Goal: Use online tool/utility: Utilize a website feature to perform a specific function

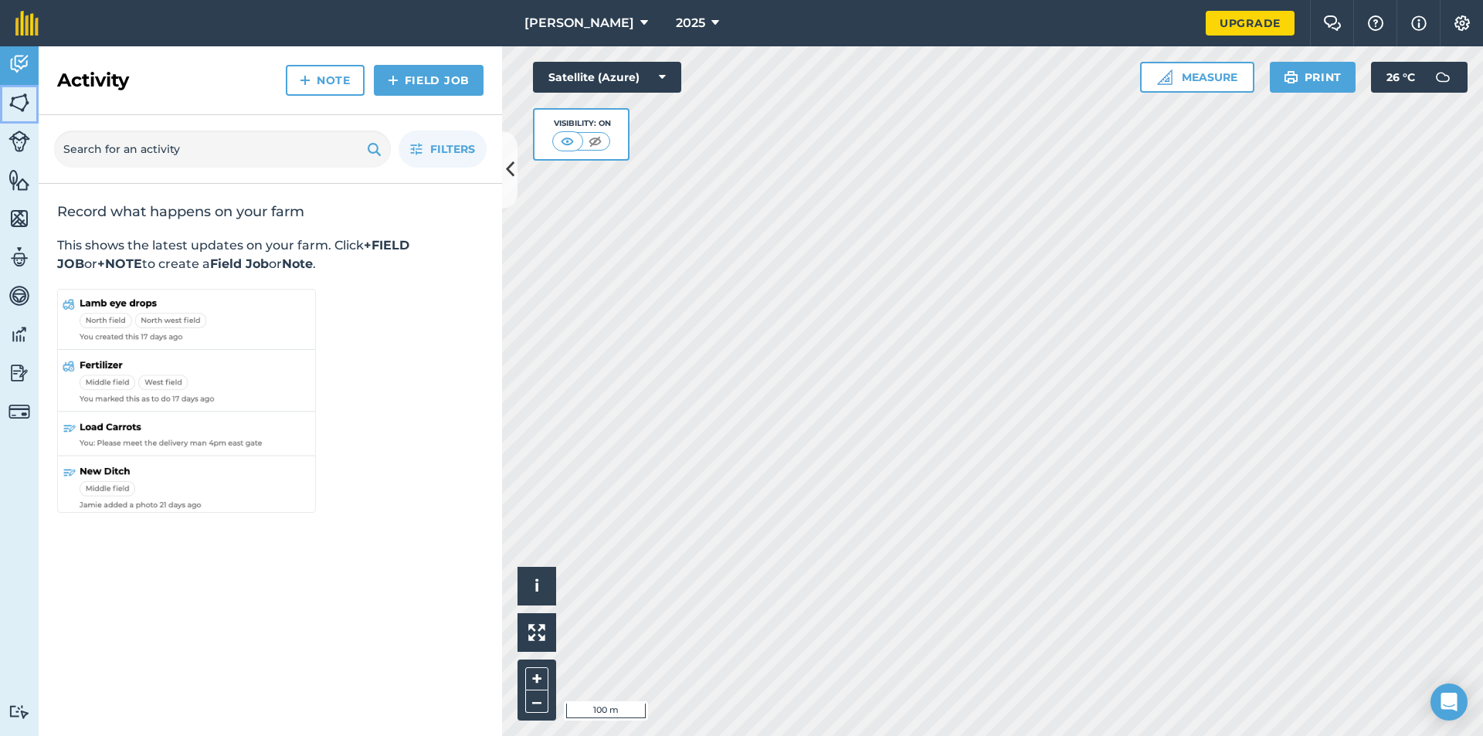
click at [16, 99] on img at bounding box center [19, 102] width 22 height 23
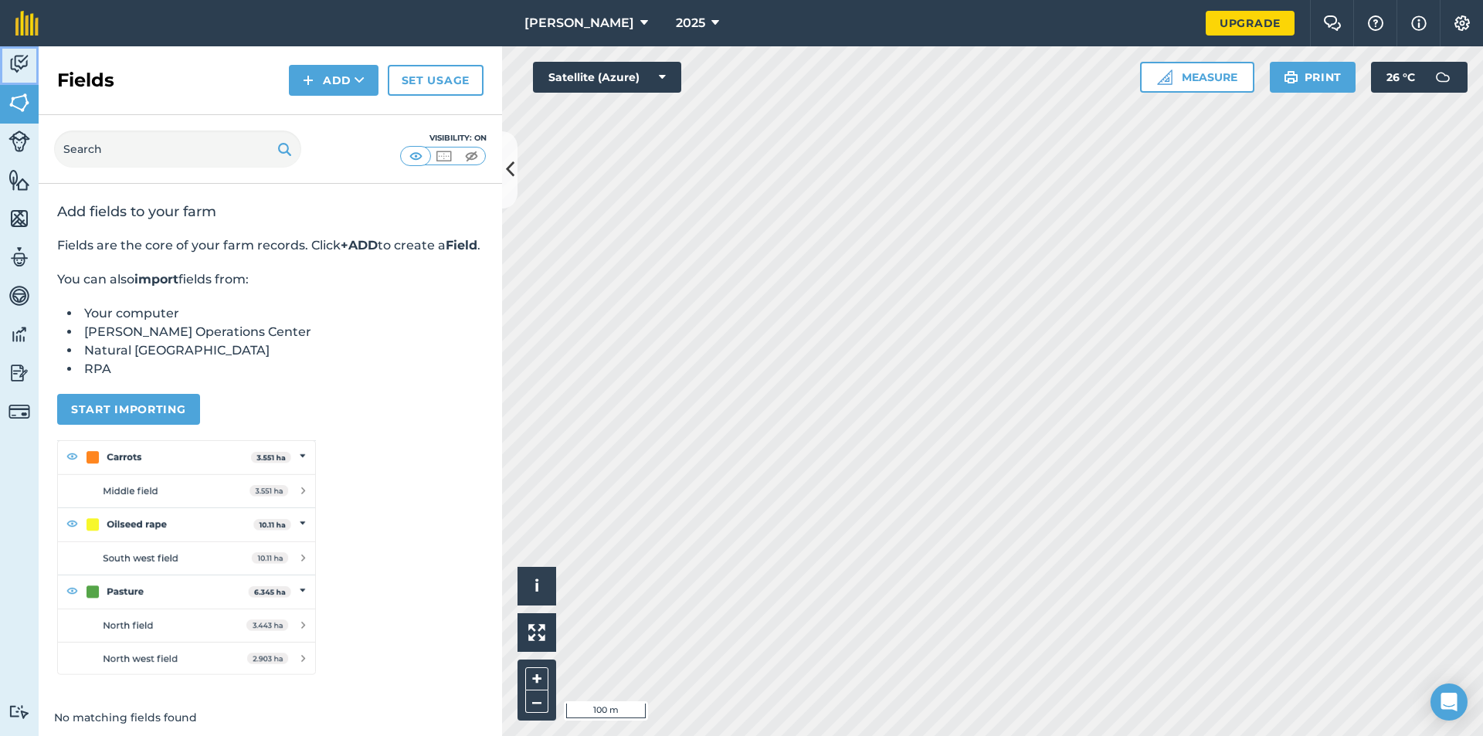
click at [23, 64] on img at bounding box center [19, 64] width 22 height 23
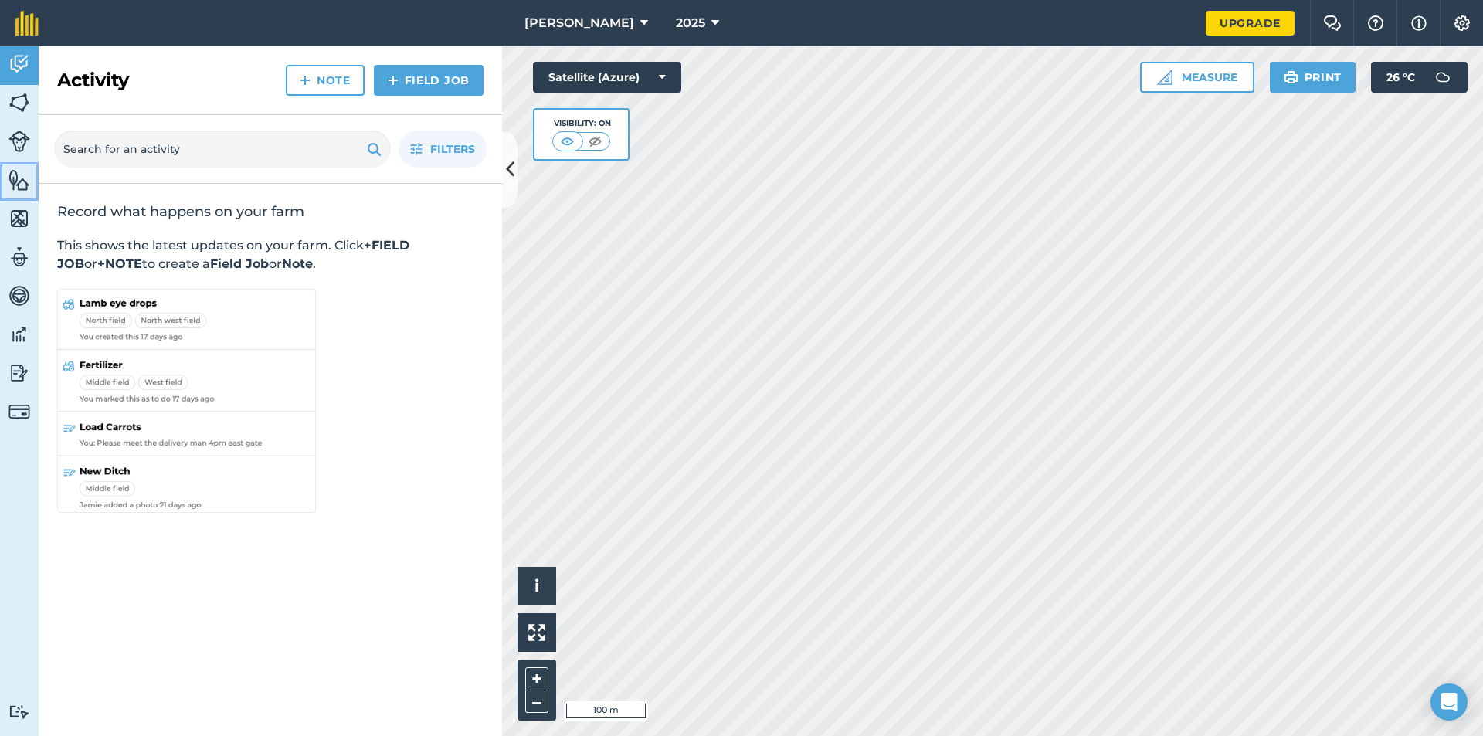
click at [14, 175] on img at bounding box center [19, 179] width 22 height 23
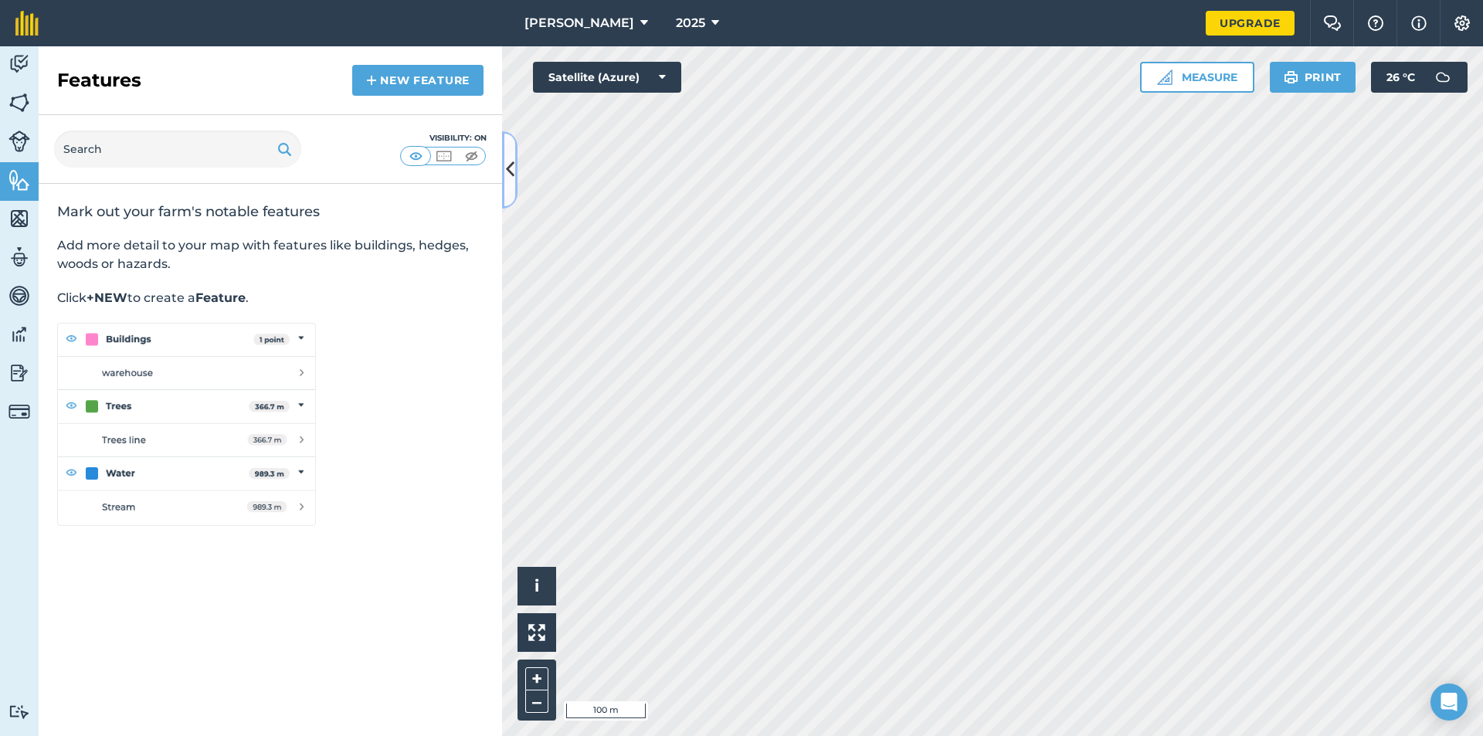
click at [511, 171] on icon at bounding box center [510, 169] width 8 height 27
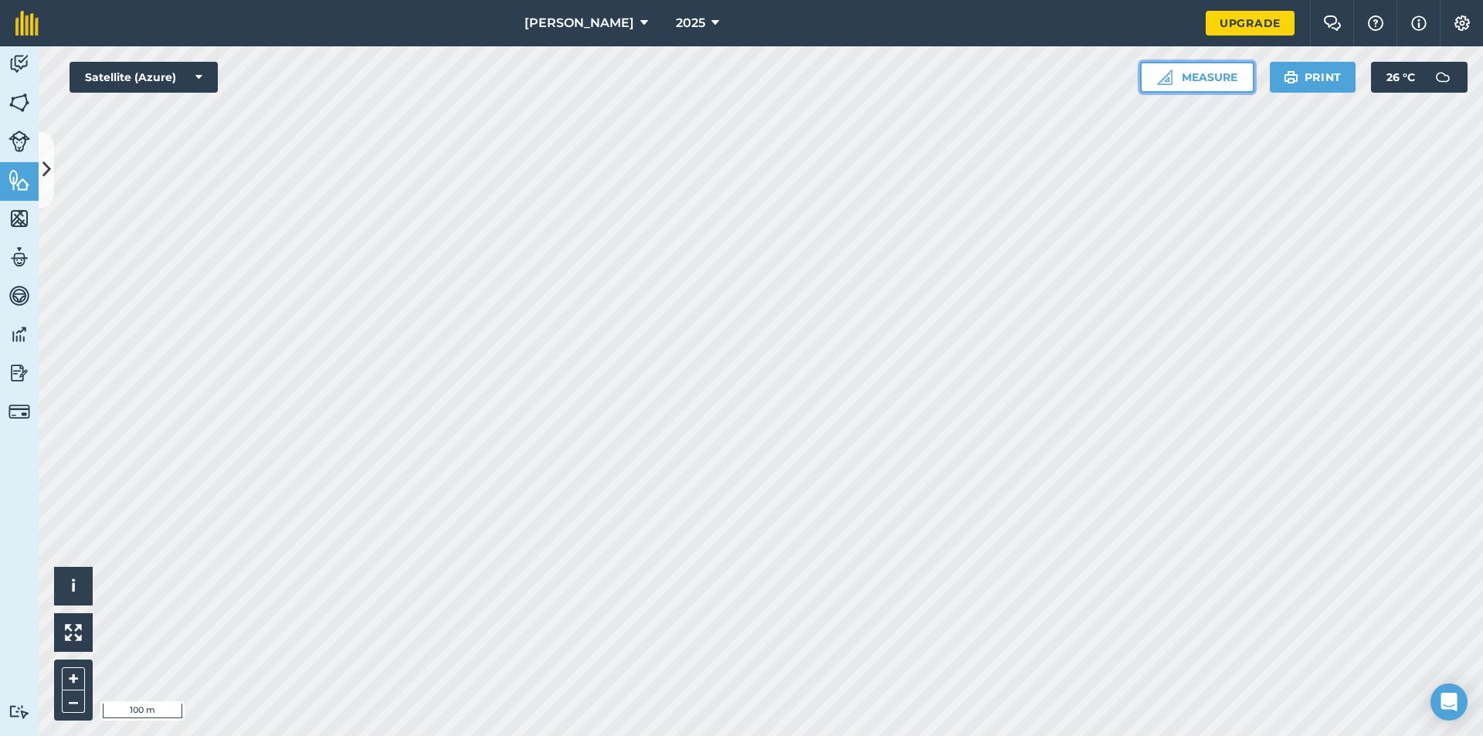
click at [1197, 77] on button "Measure" at bounding box center [1197, 77] width 114 height 31
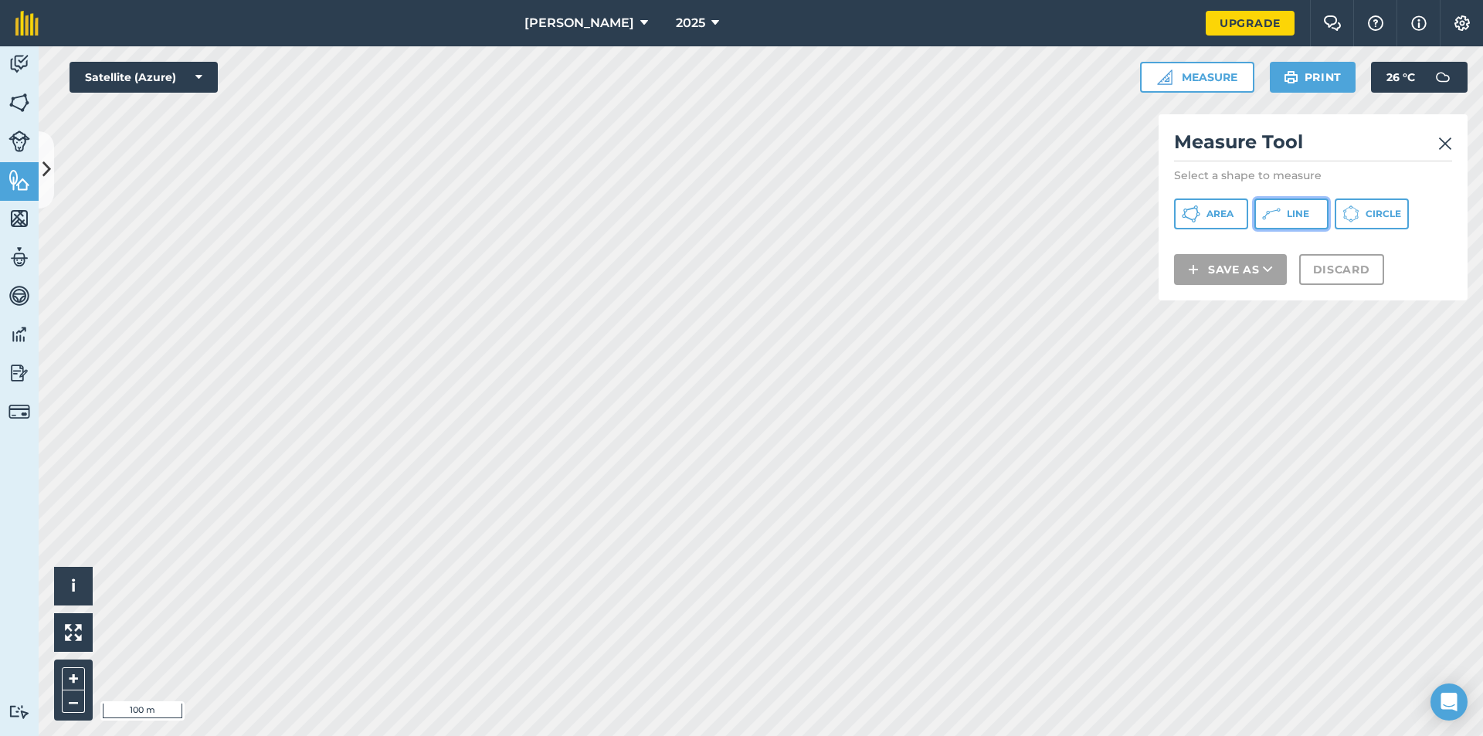
click at [1286, 215] on button "Line" at bounding box center [1291, 213] width 74 height 31
click at [1445, 139] on img at bounding box center [1445, 143] width 14 height 19
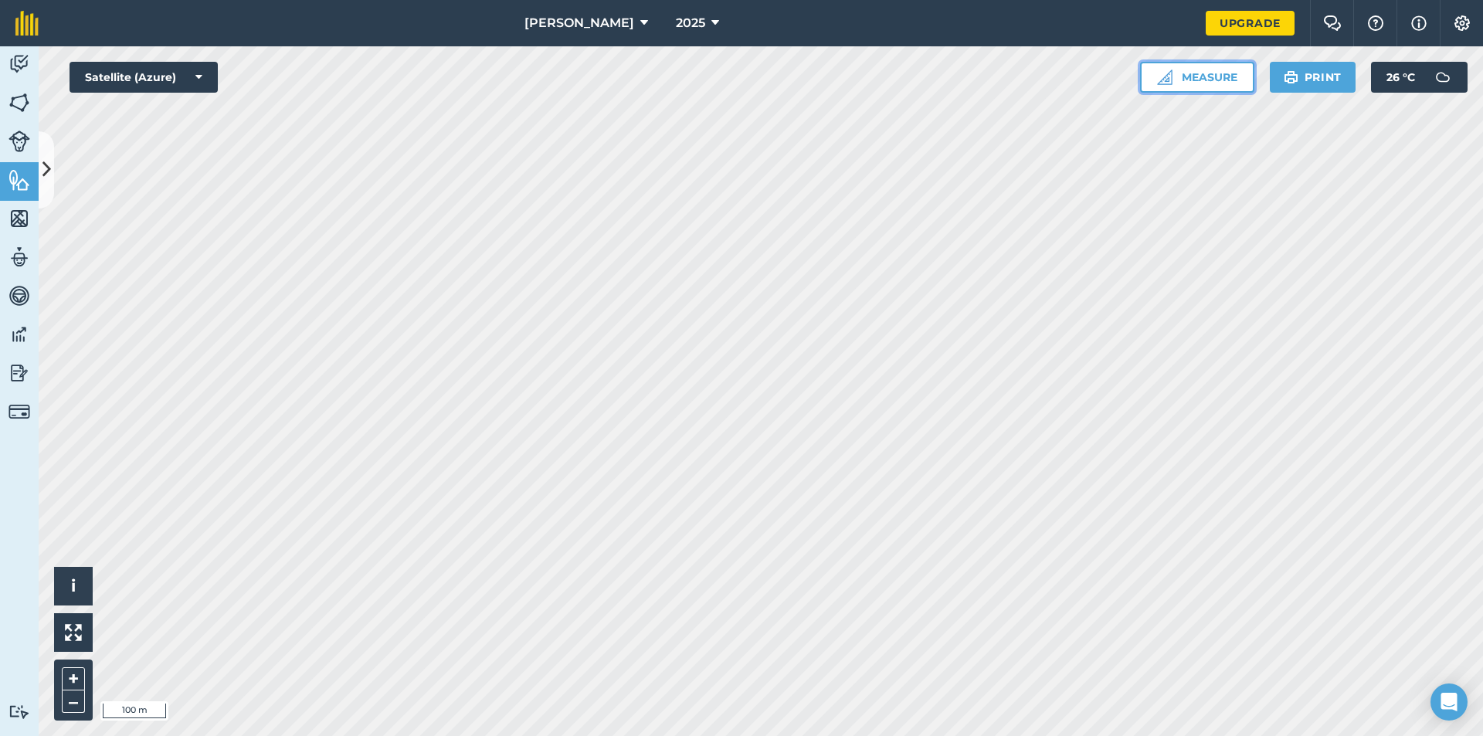
click at [1221, 77] on button "Measure" at bounding box center [1197, 77] width 114 height 31
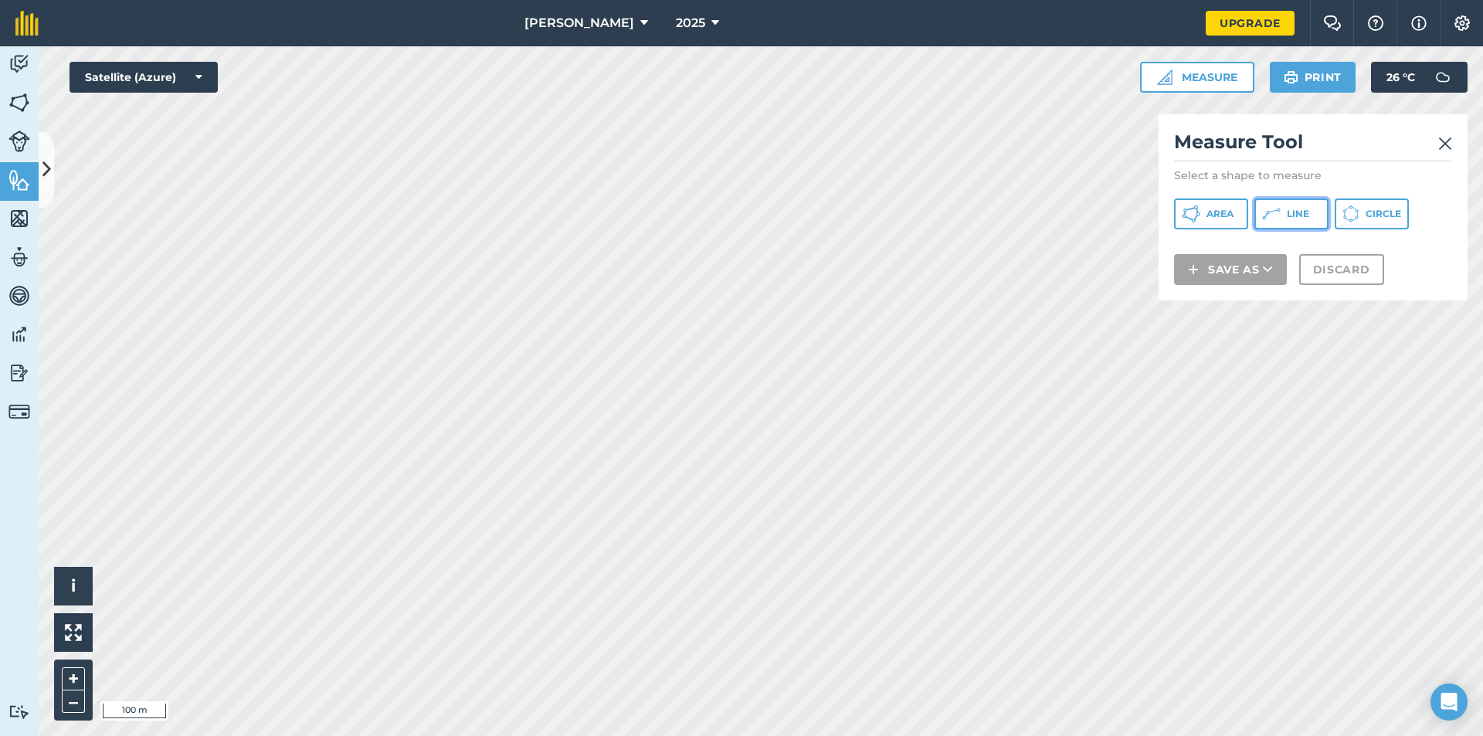
click at [1284, 210] on button "Line" at bounding box center [1291, 213] width 74 height 31
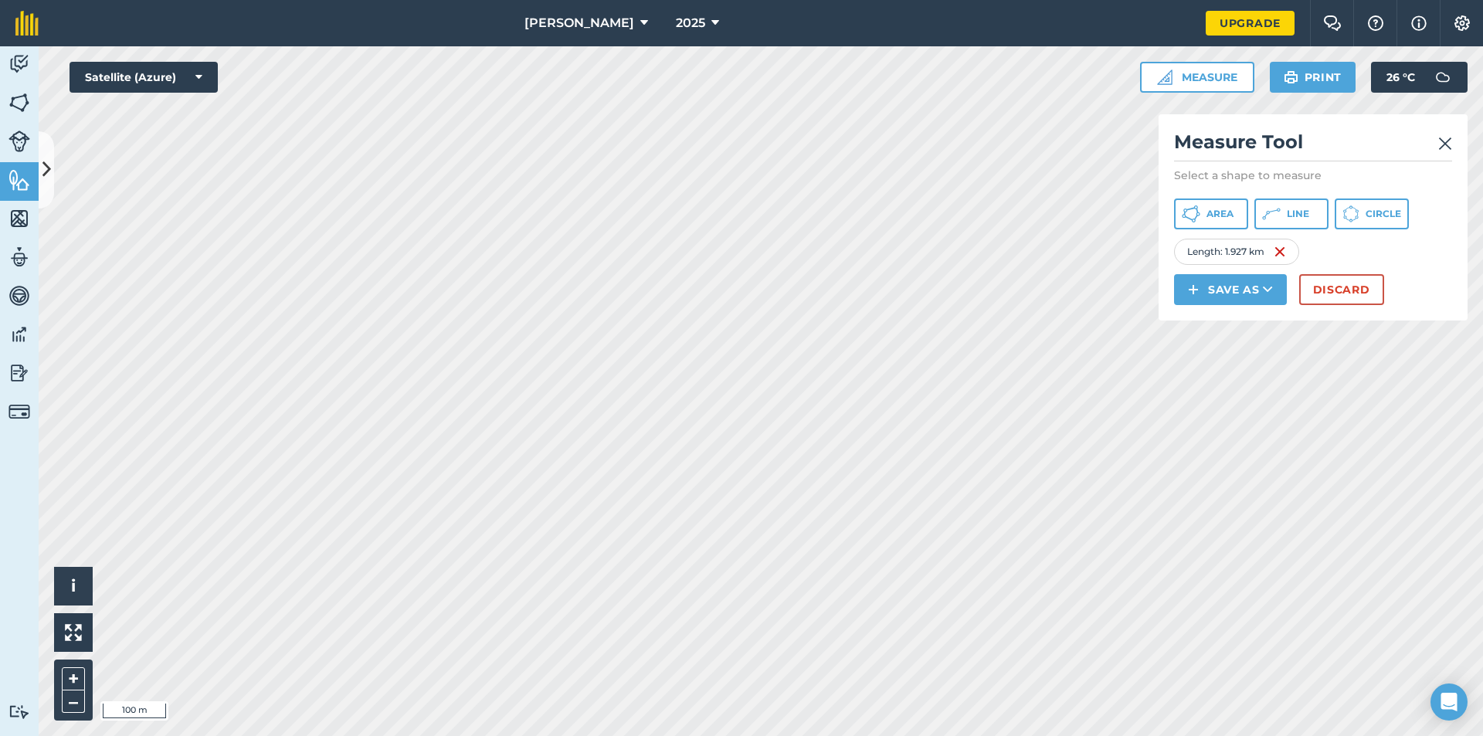
click at [1447, 139] on img at bounding box center [1445, 143] width 14 height 19
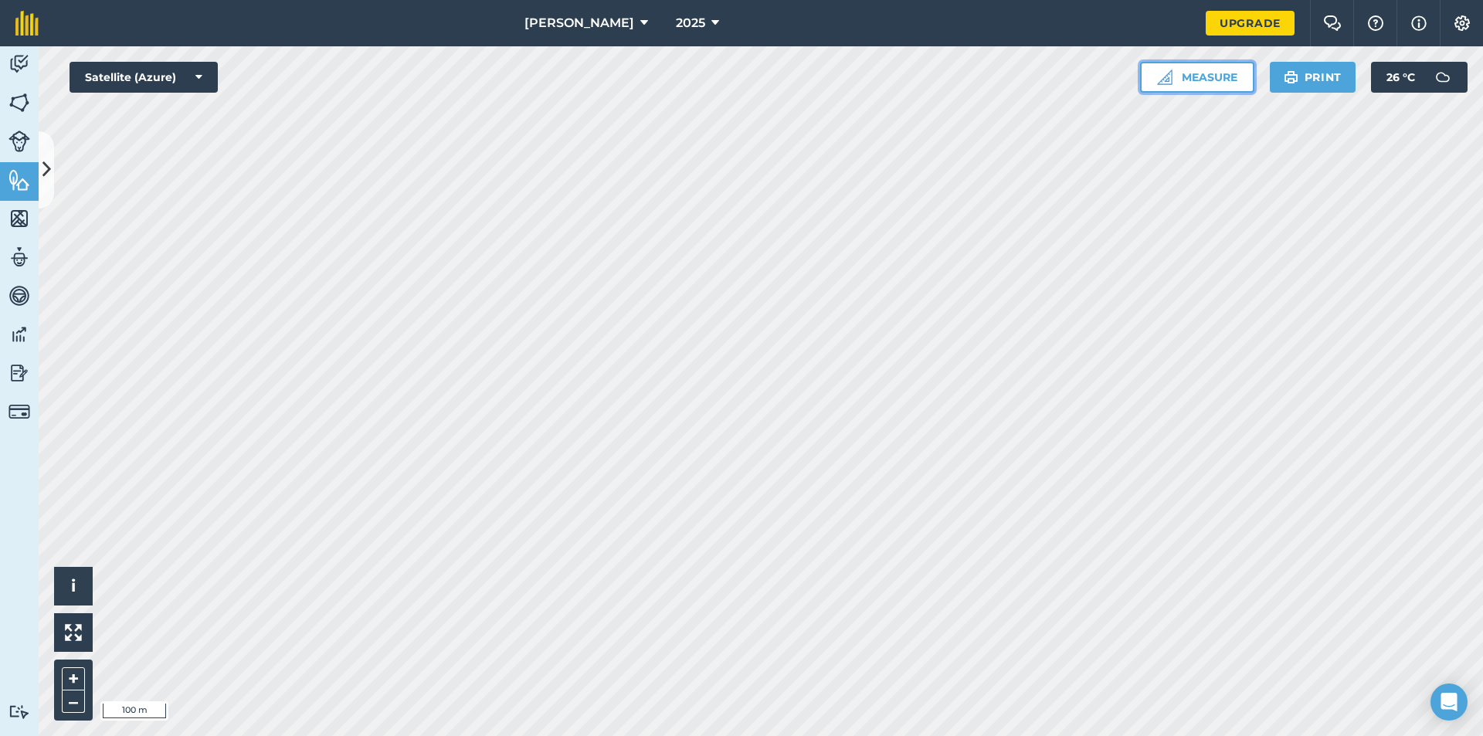
click at [1205, 73] on button "Measure" at bounding box center [1197, 77] width 114 height 31
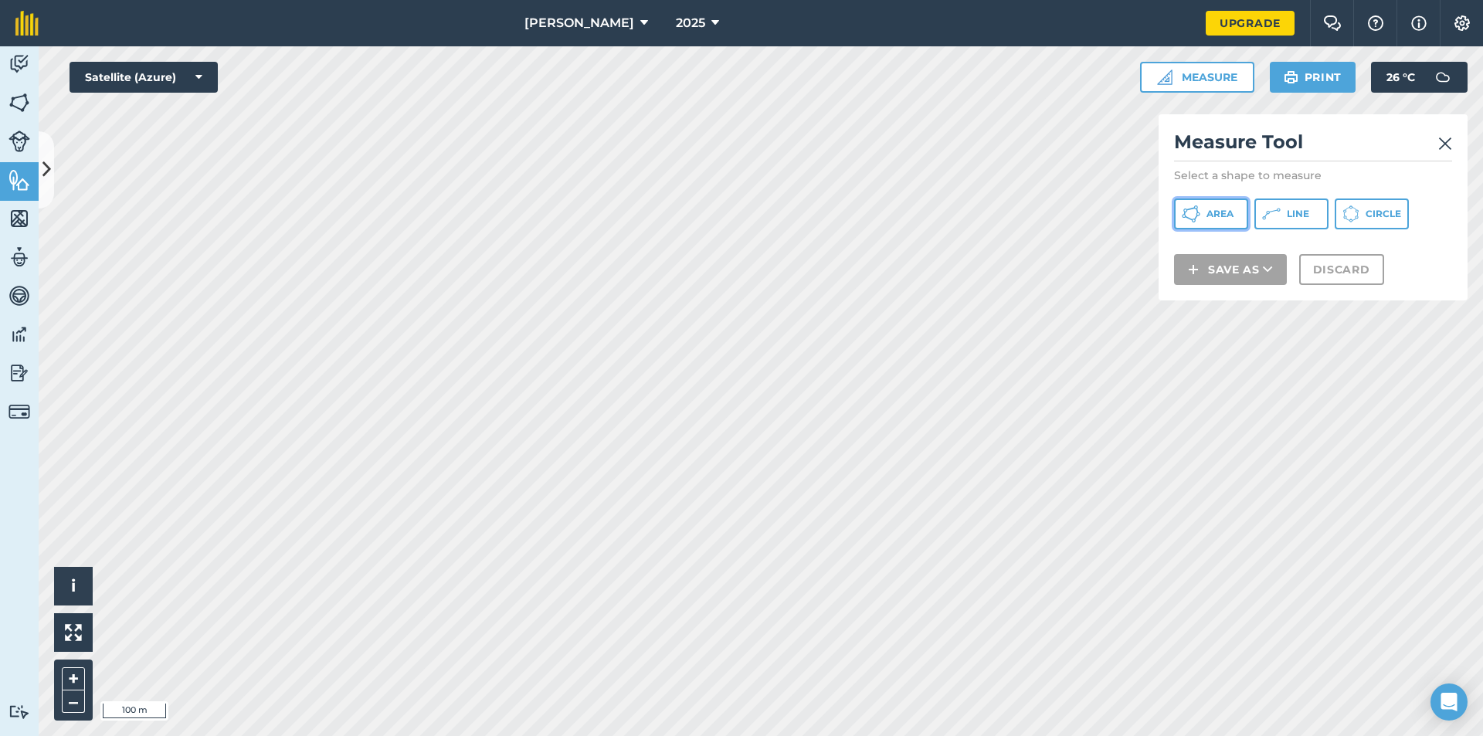
click at [1210, 208] on span "Area" at bounding box center [1219, 214] width 27 height 12
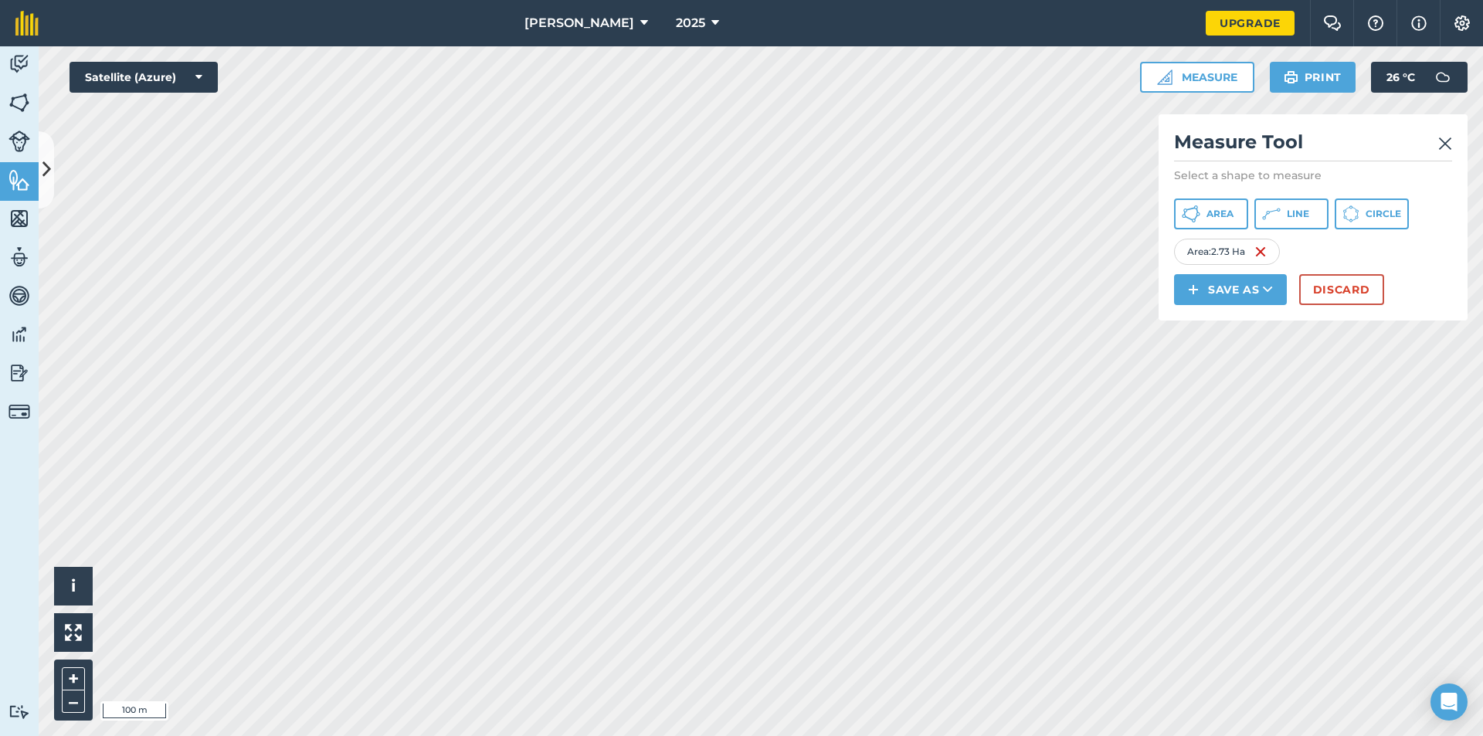
click at [1443, 135] on img at bounding box center [1445, 143] width 14 height 19
